Goal: Task Accomplishment & Management: Use online tool/utility

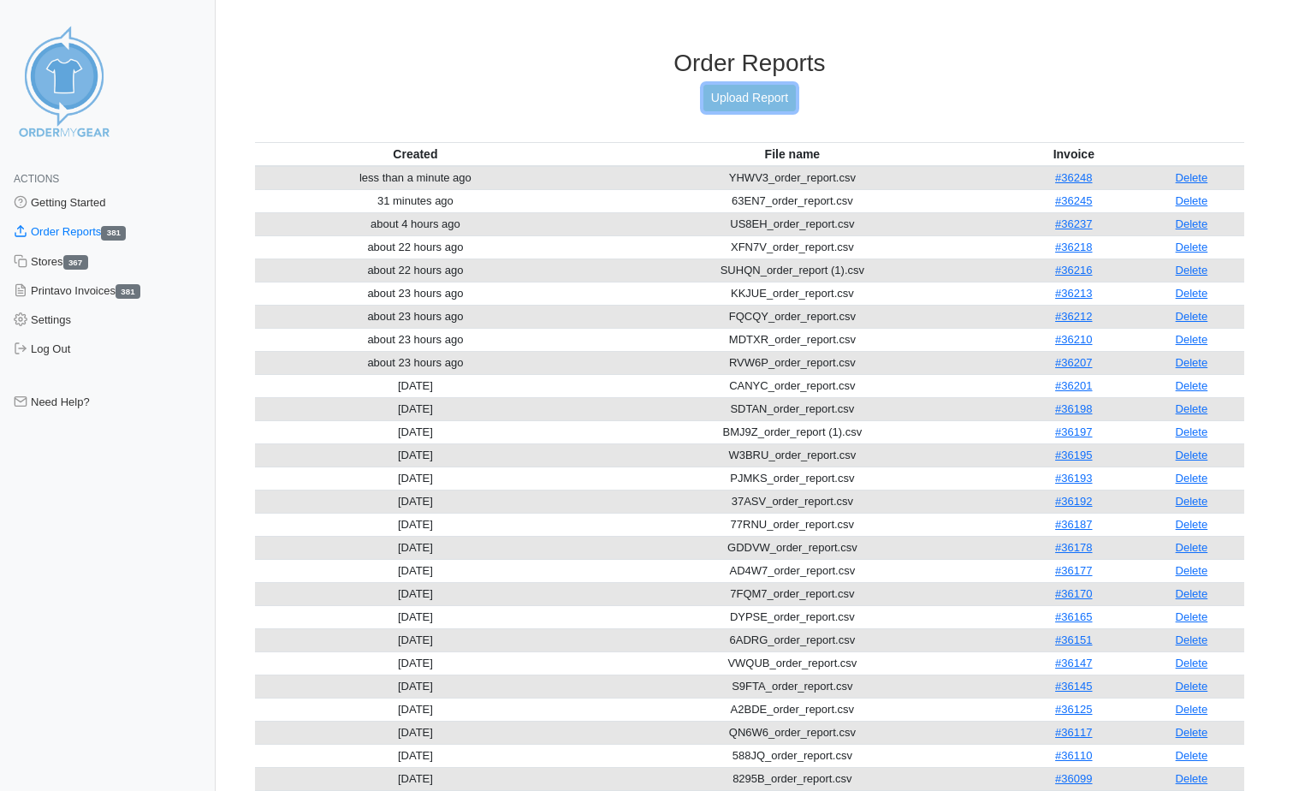
click at [734, 101] on link "Upload Report" at bounding box center [749, 98] width 92 height 27
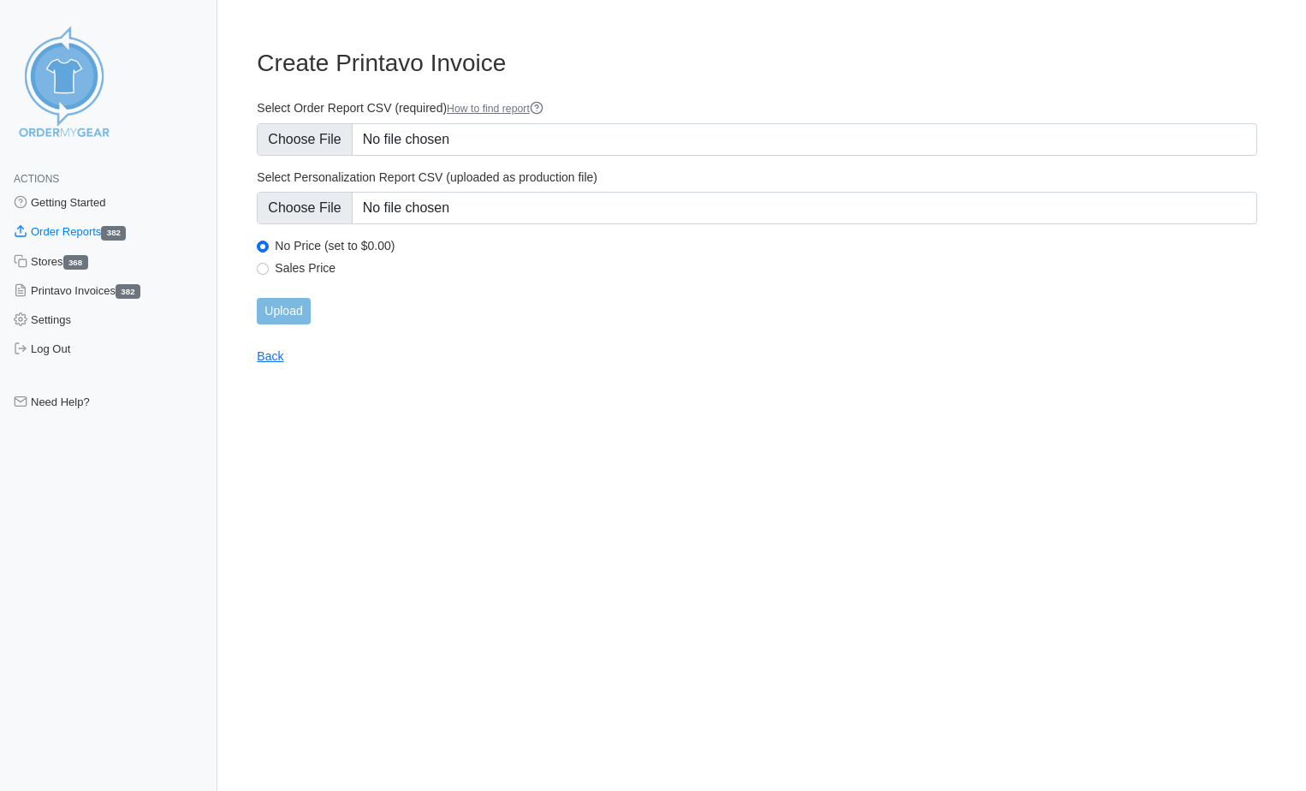
type input "C:\fakepath\PK6NQ_order_report.csv"
click at [306, 308] on input "Upload" at bounding box center [283, 311] width 53 height 27
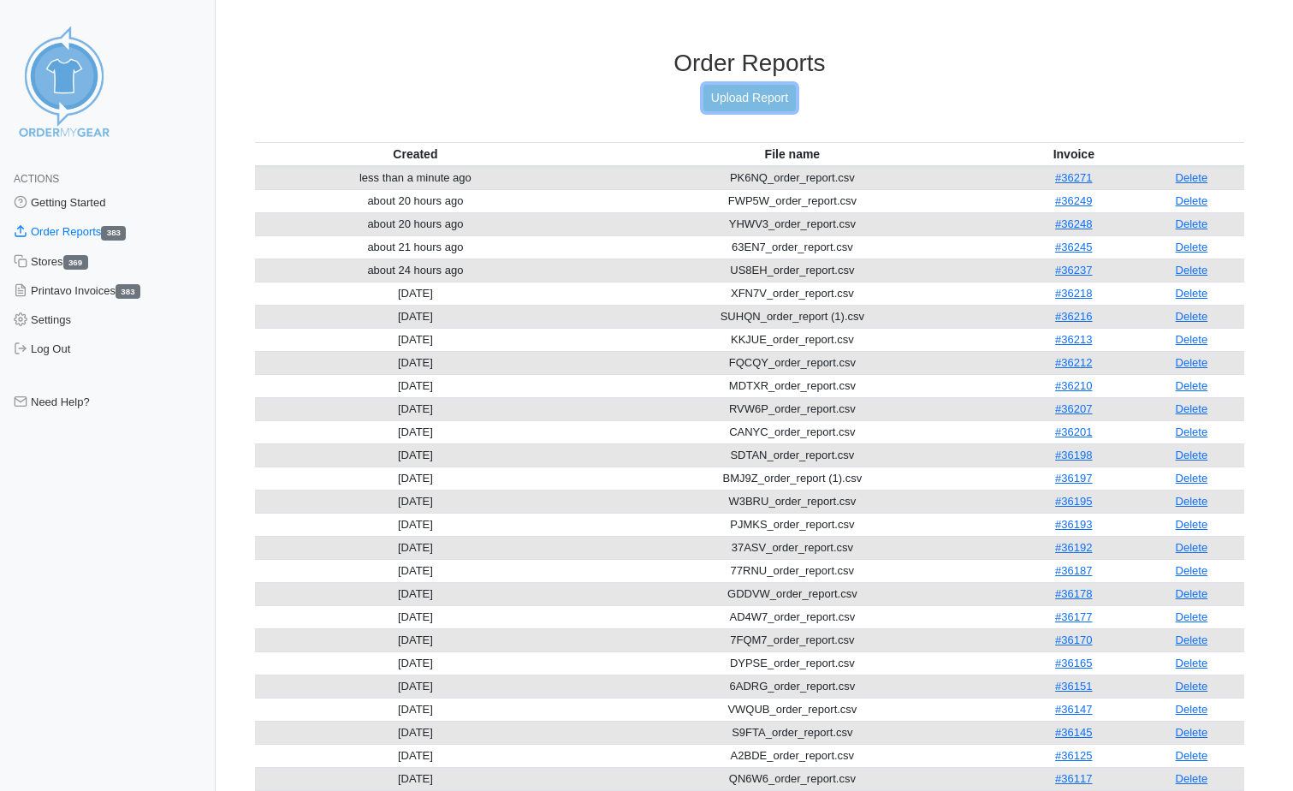
click at [739, 106] on link "Upload Report" at bounding box center [749, 98] width 92 height 27
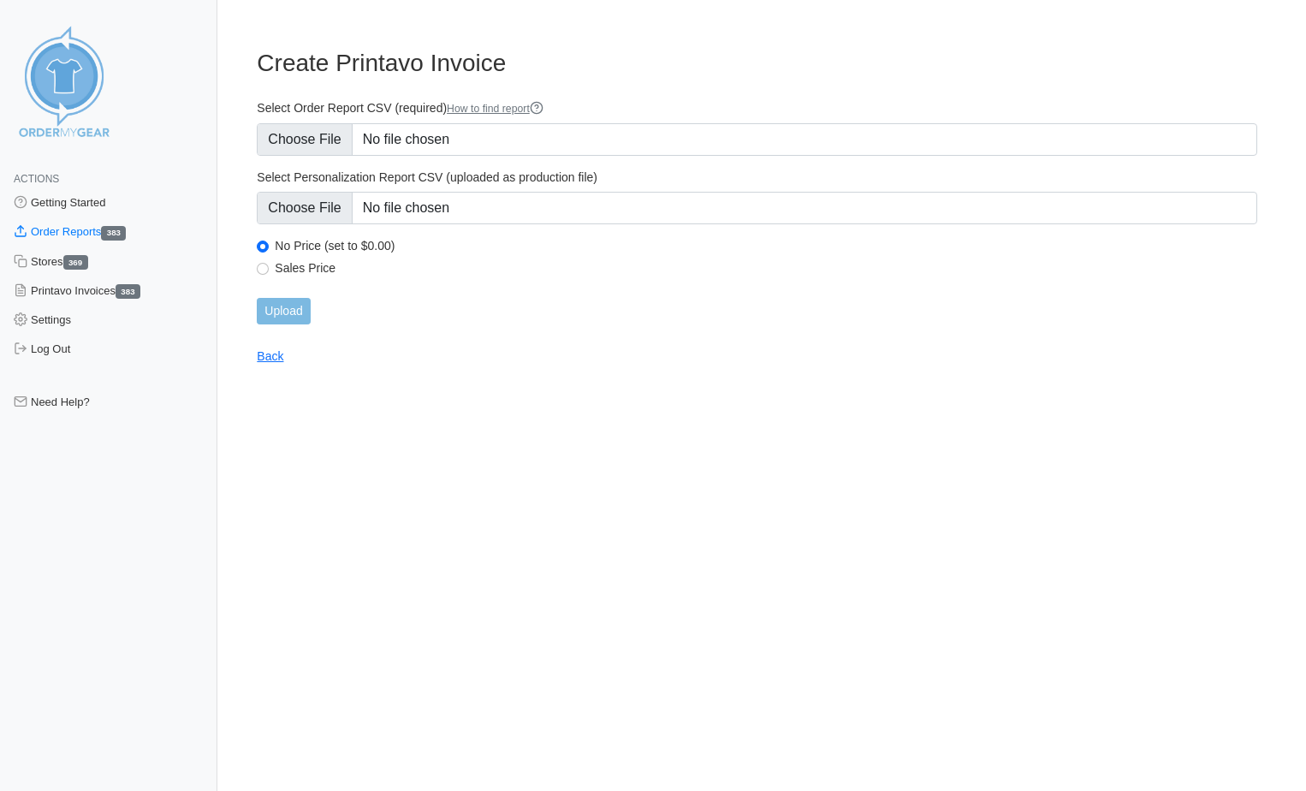
type input "C:\fakepath\4K7YW_order_report.csv"
click at [290, 310] on input "Upload" at bounding box center [283, 311] width 53 height 27
